Goal: Information Seeking & Learning: Understand process/instructions

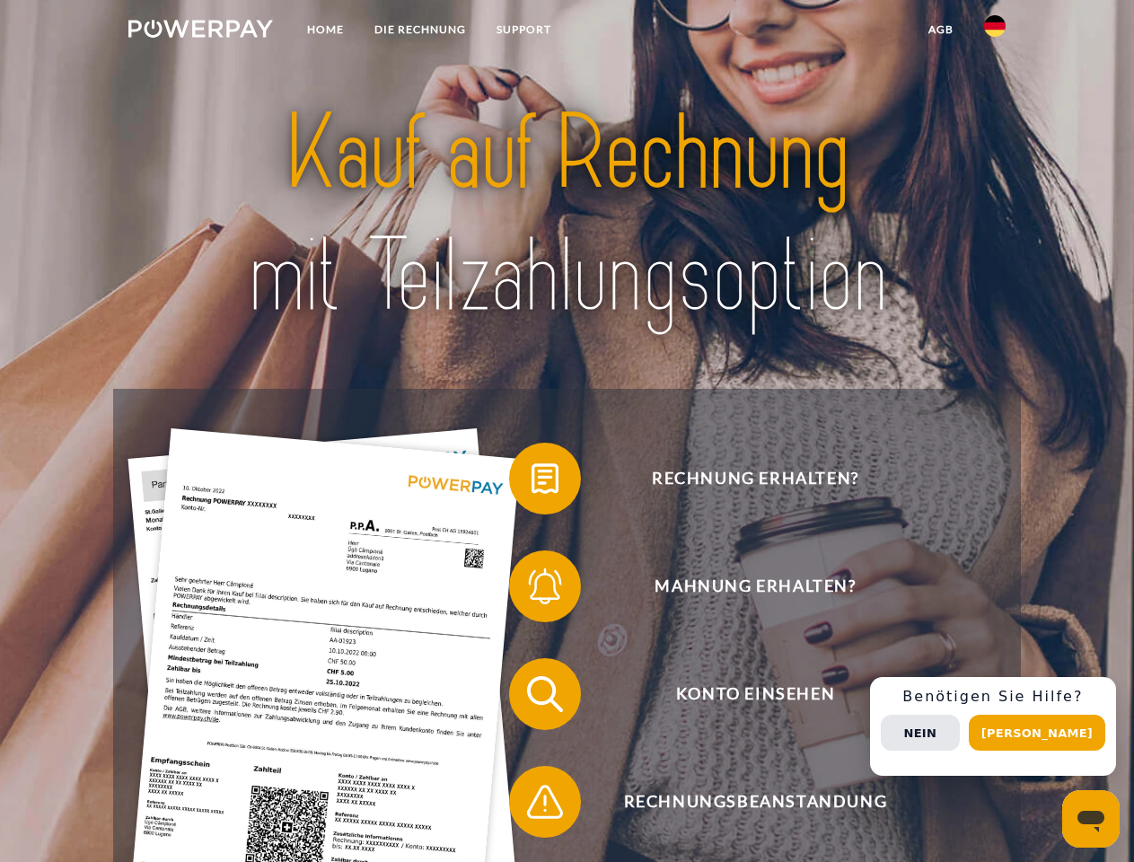
click at [200, 31] on img at bounding box center [200, 29] width 145 height 18
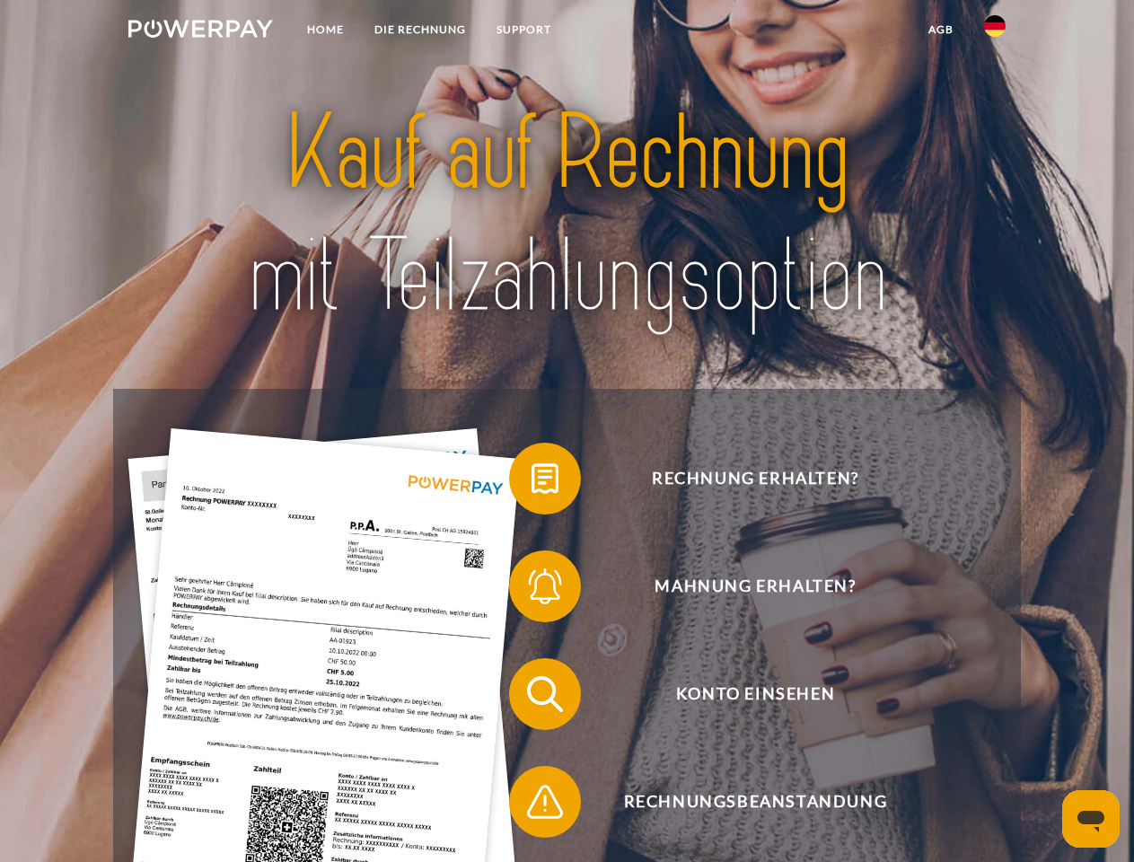
click at [995, 31] on img at bounding box center [995, 26] width 22 height 22
click at [940, 30] on link "agb" at bounding box center [941, 29] width 56 height 32
click at [532, 482] on span at bounding box center [518, 479] width 90 height 90
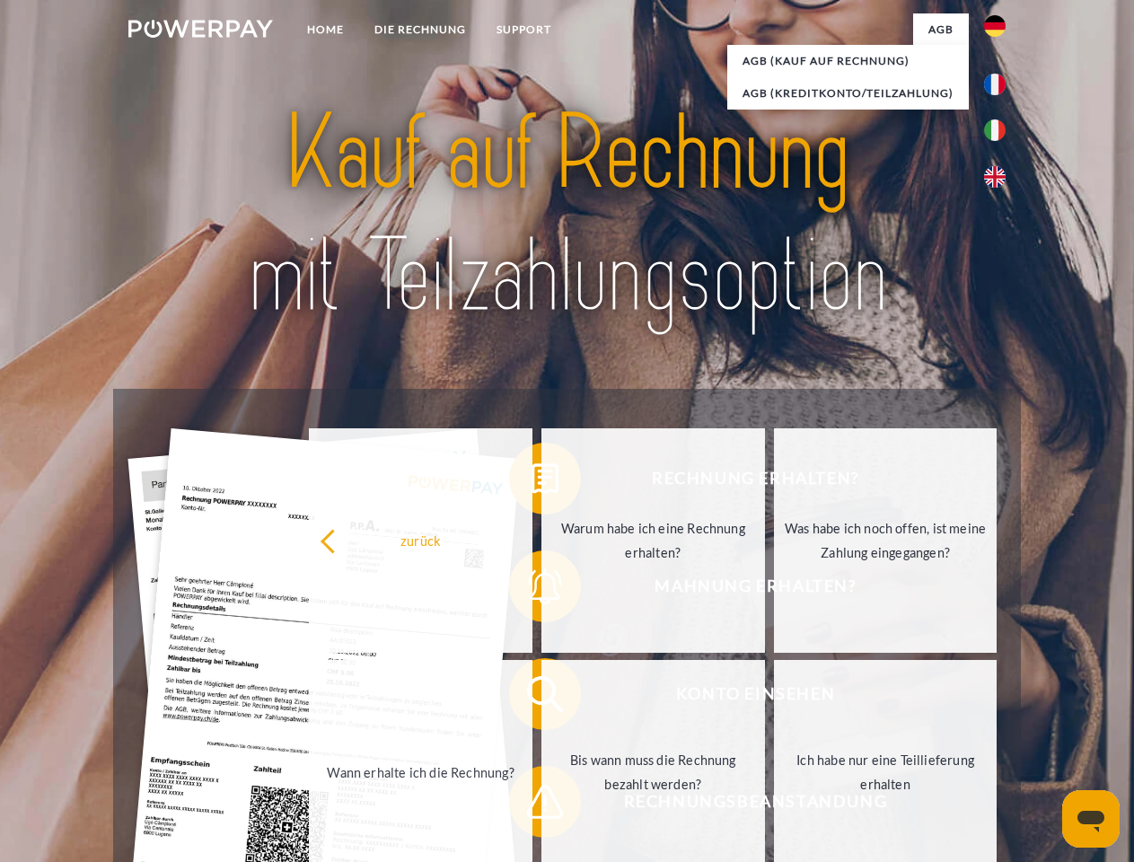
click at [532, 590] on div "Rechnung erhalten? Mahnung erhalten? Konto einsehen" at bounding box center [566, 748] width 907 height 718
click at [542, 698] on link "Bis wann muss die Rechnung bezahlt werden?" at bounding box center [654, 772] width 224 height 225
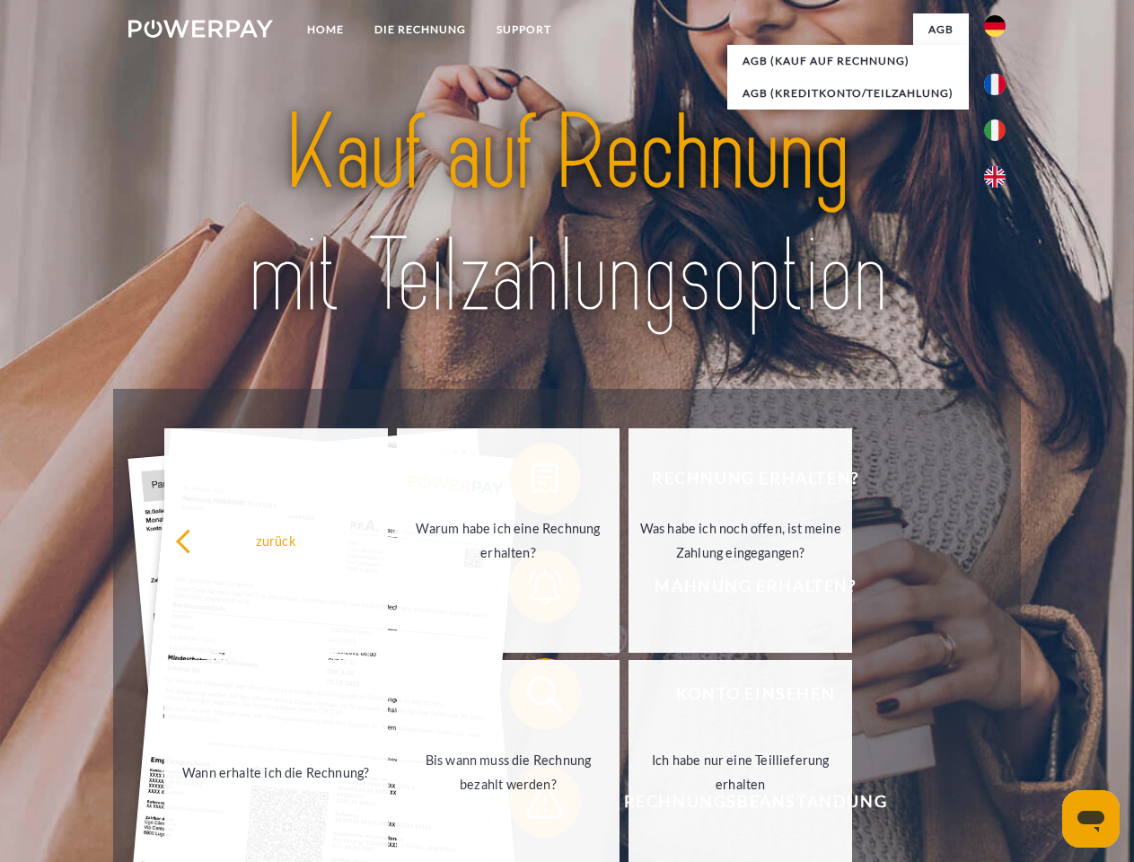
click at [532, 806] on span at bounding box center [518, 802] width 90 height 90
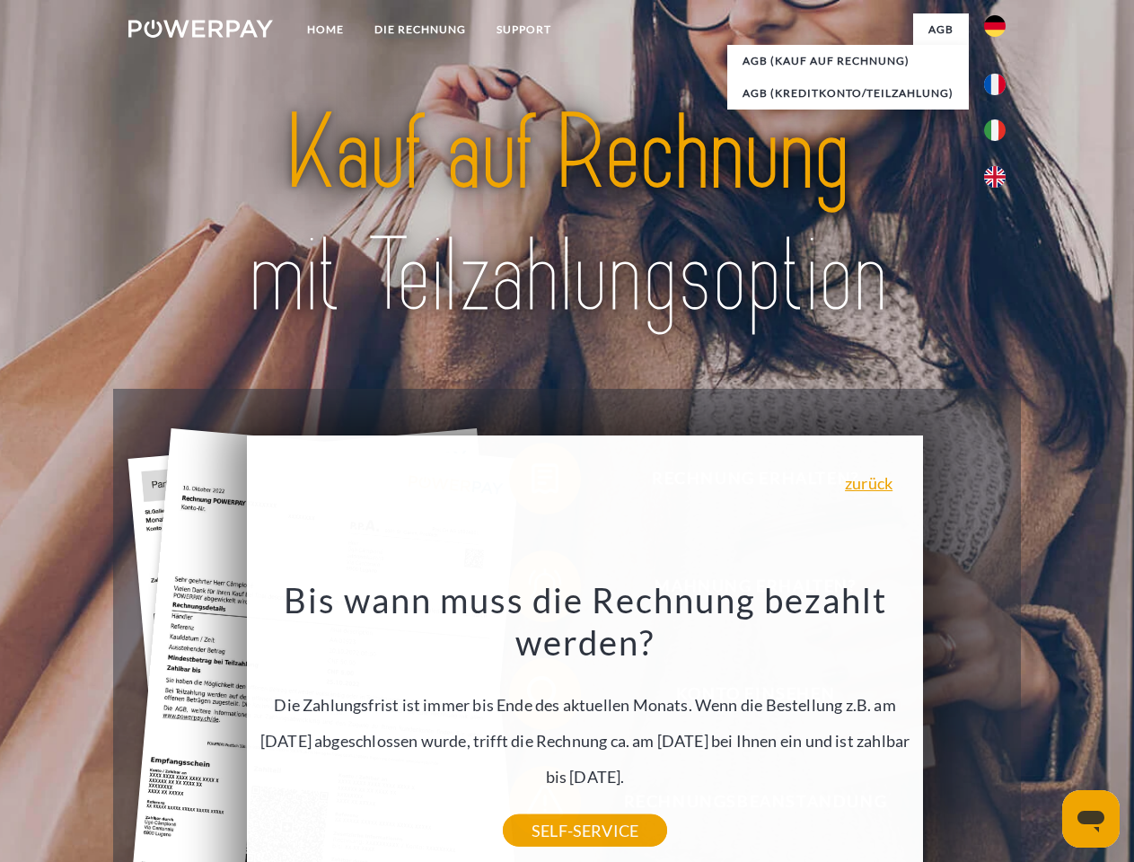
click at [1000, 727] on div "Rechnung erhalten? Mahnung erhalten? Konto einsehen" at bounding box center [566, 748] width 907 height 718
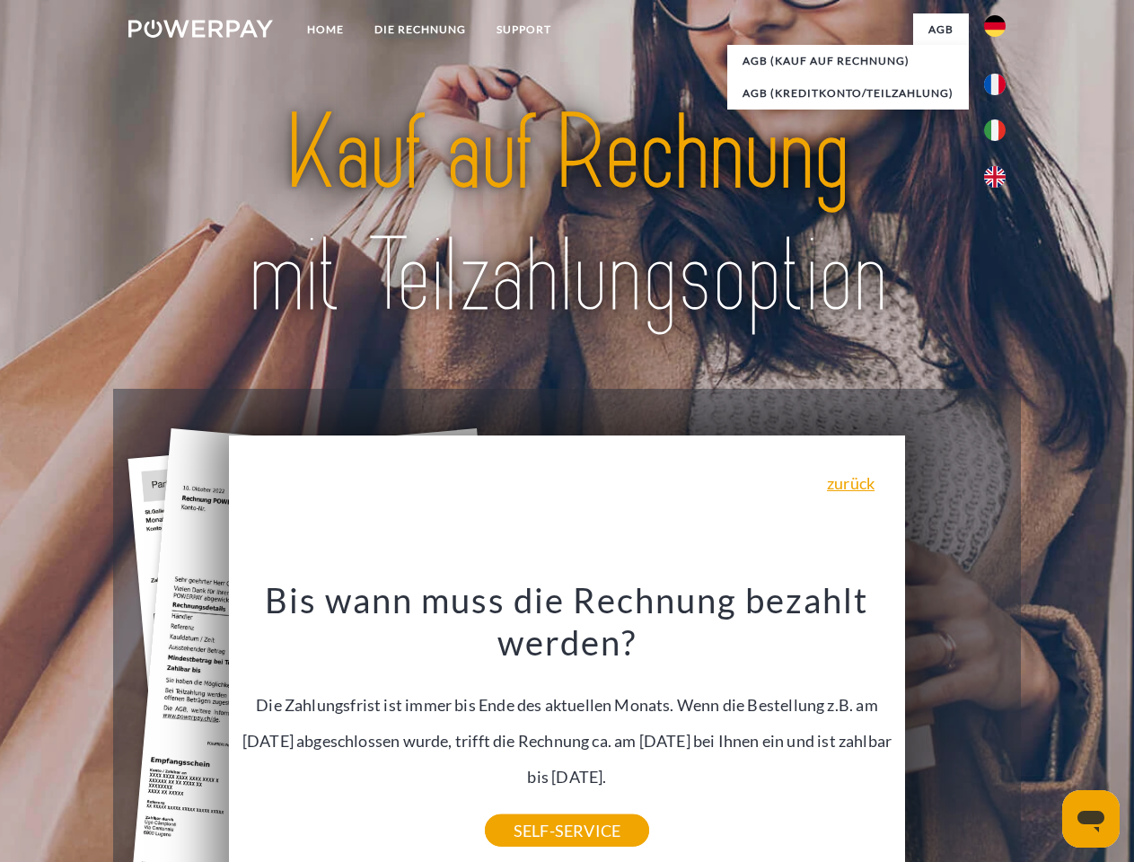
click at [956, 730] on span "Konto einsehen" at bounding box center [755, 694] width 440 height 72
click at [1044, 733] on header "Home DIE RECHNUNG SUPPORT" at bounding box center [567, 620] width 1134 height 1240
